Goal: Task Accomplishment & Management: Use online tool/utility

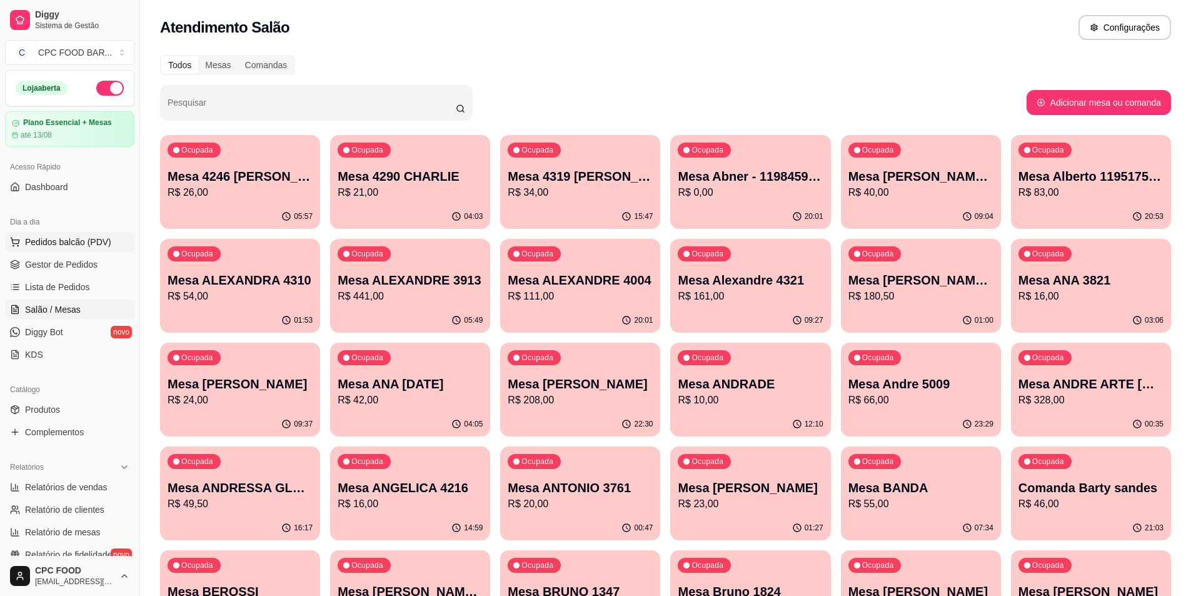
click at [76, 242] on span "Pedidos balcão (PDV)" at bounding box center [68, 242] width 86 height 13
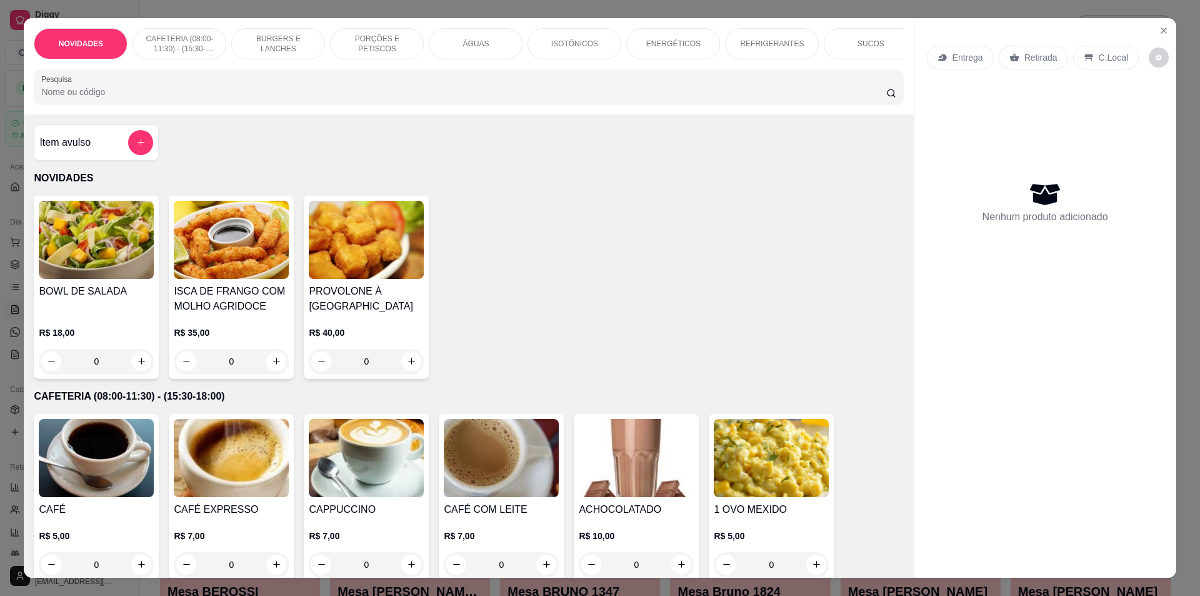
click at [168, 98] on input "Pesquisa" at bounding box center [463, 92] width 845 height 13
click at [138, 98] on input "Pesquisa" at bounding box center [463, 92] width 845 height 13
click at [78, 98] on input "Pesquisa" at bounding box center [463, 92] width 845 height 13
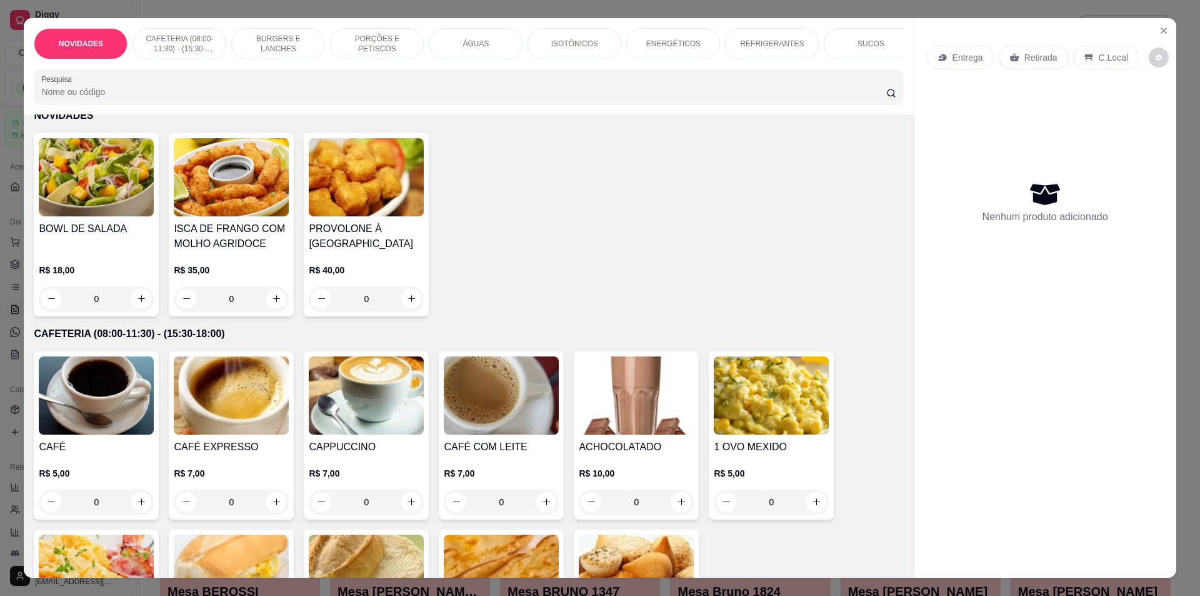
click at [48, 98] on input "Pesquisa" at bounding box center [463, 92] width 845 height 13
type input "gggg"
click at [46, 98] on input "gggg" at bounding box center [463, 92] width 845 height 13
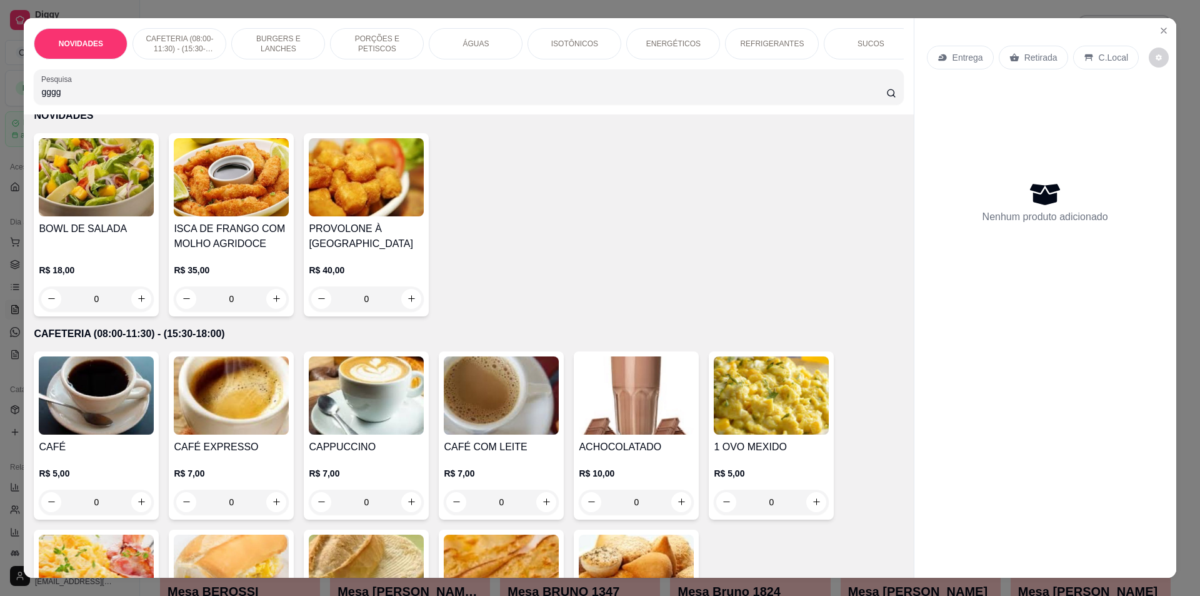
click at [46, 98] on input "gggg" at bounding box center [463, 92] width 845 height 13
click at [88, 98] on input "gggg" at bounding box center [463, 92] width 845 height 13
click at [84, 96] on input "Pesquisa" at bounding box center [463, 92] width 845 height 13
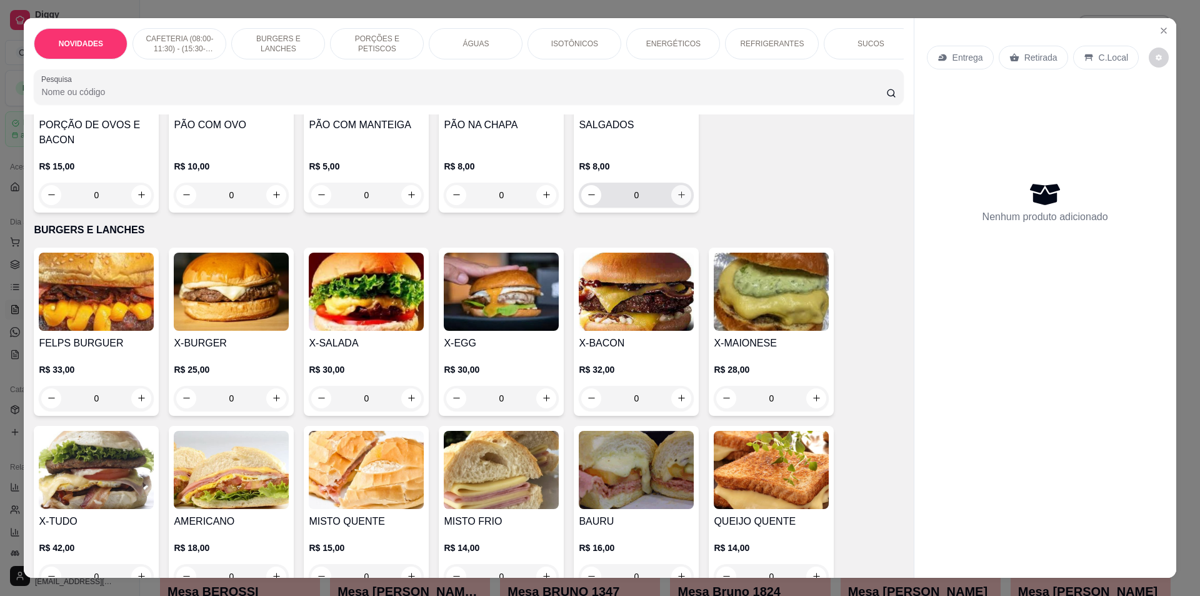
scroll to position [625, 0]
